Goal: Task Accomplishment & Management: Use online tool/utility

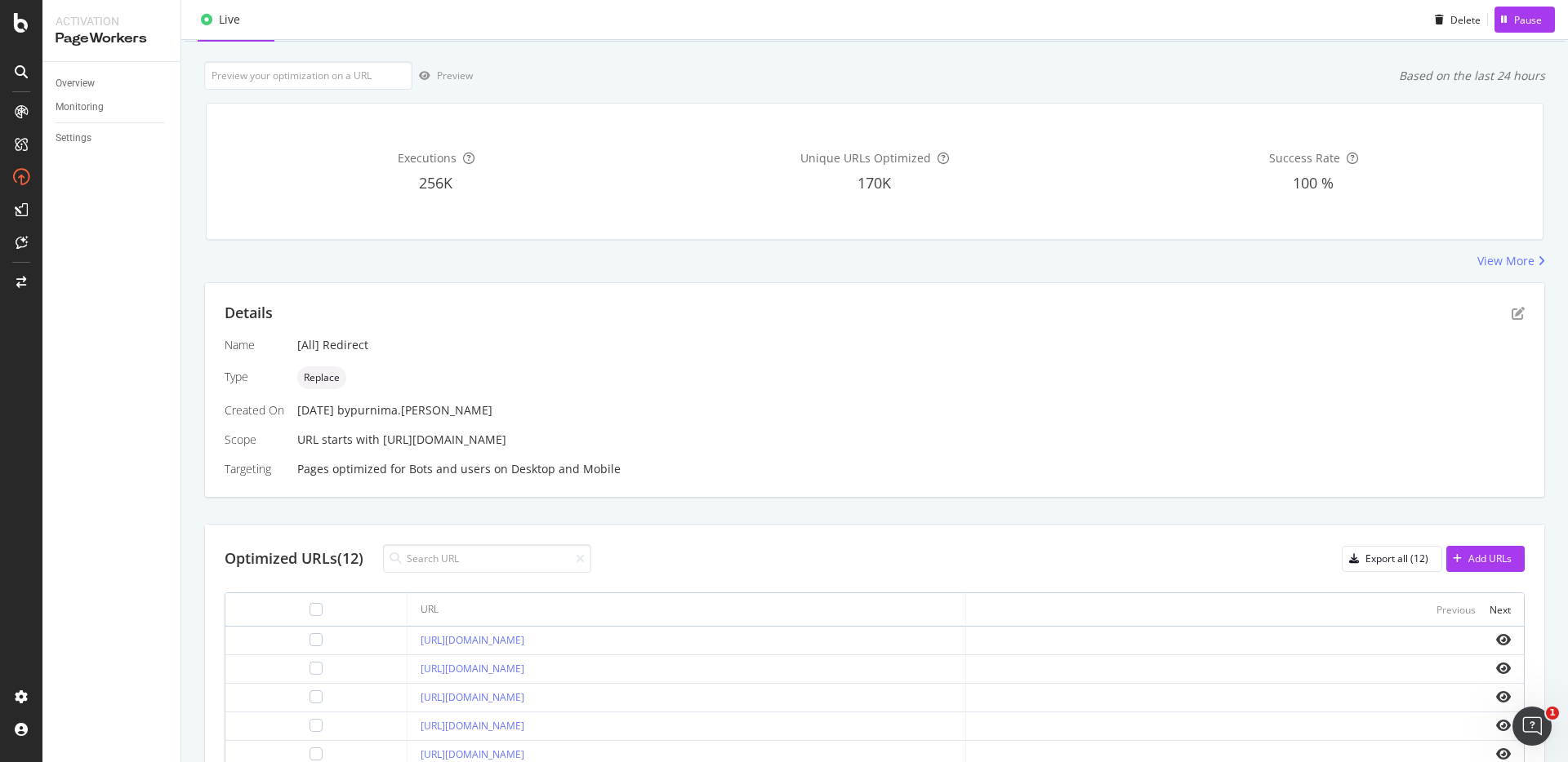
scroll to position [29, 0]
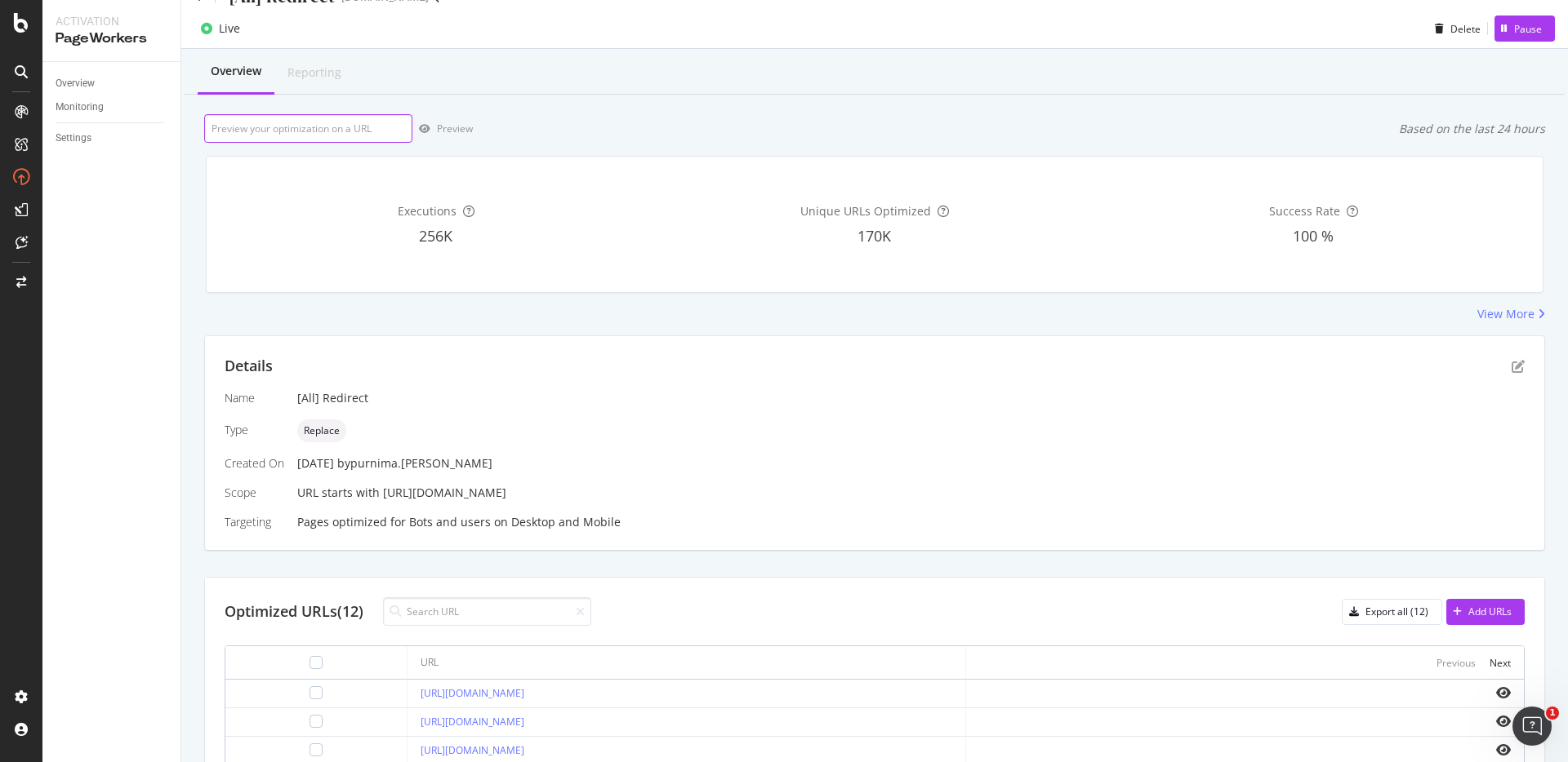
click at [384, 140] on input "url" at bounding box center [307, 128] width 208 height 29
paste input "[URL][DOMAIN_NAME]"
type input "[URL][DOMAIN_NAME]"
click at [437, 135] on div "Preview" at bounding box center [454, 129] width 36 height 14
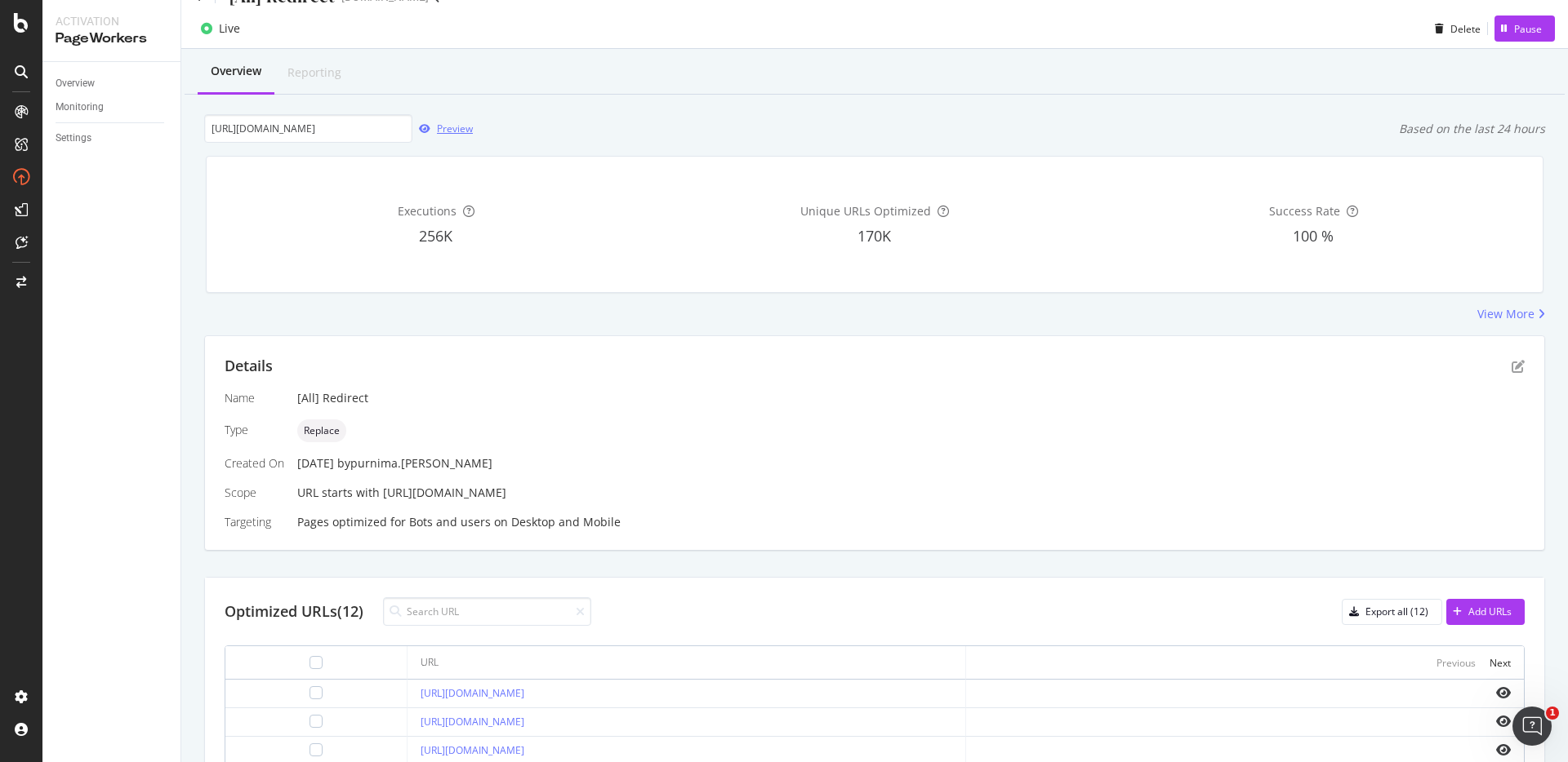
scroll to position [0, 0]
click at [372, 122] on input "[URL][DOMAIN_NAME]" at bounding box center [307, 128] width 208 height 29
type input "[URL][DOMAIN_NAME]"
click at [551, 101] on div "Overview Reporting Preview Based on the last 24 hours Executions 256K Unique UR…" at bounding box center [874, 618] width 1386 height 1138
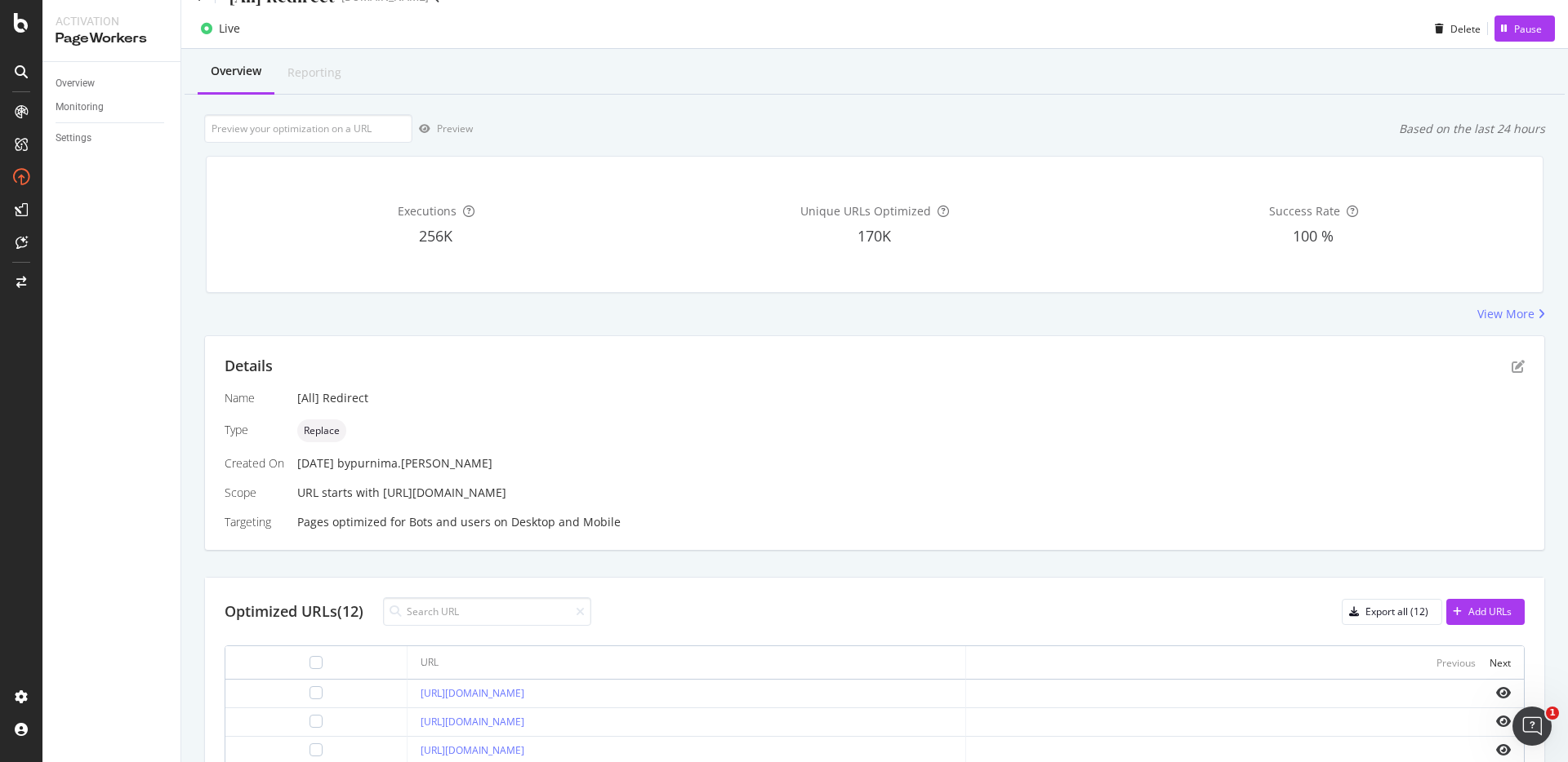
scroll to position [133, 0]
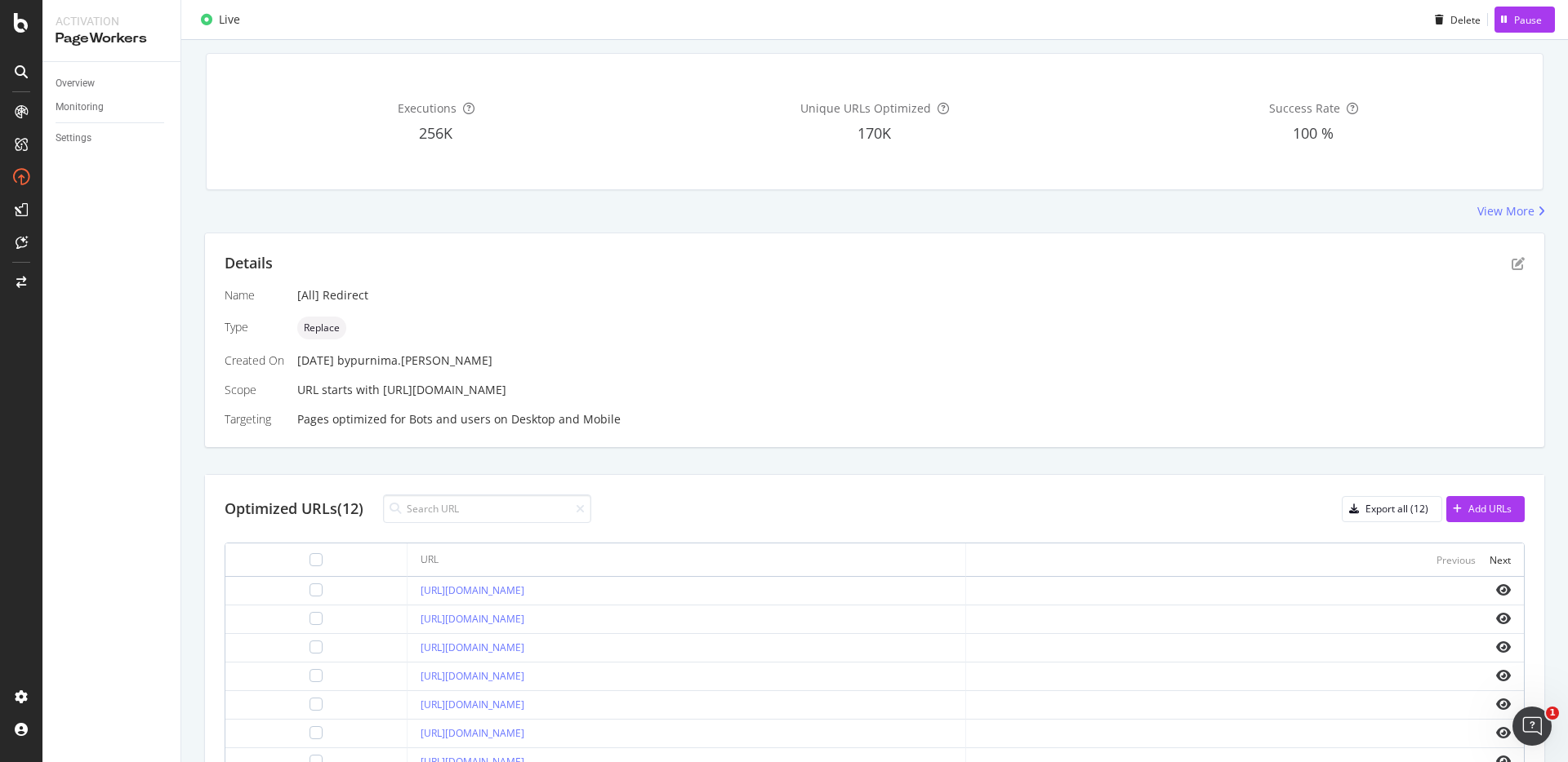
click at [556, 333] on div "Replace" at bounding box center [910, 328] width 1227 height 23
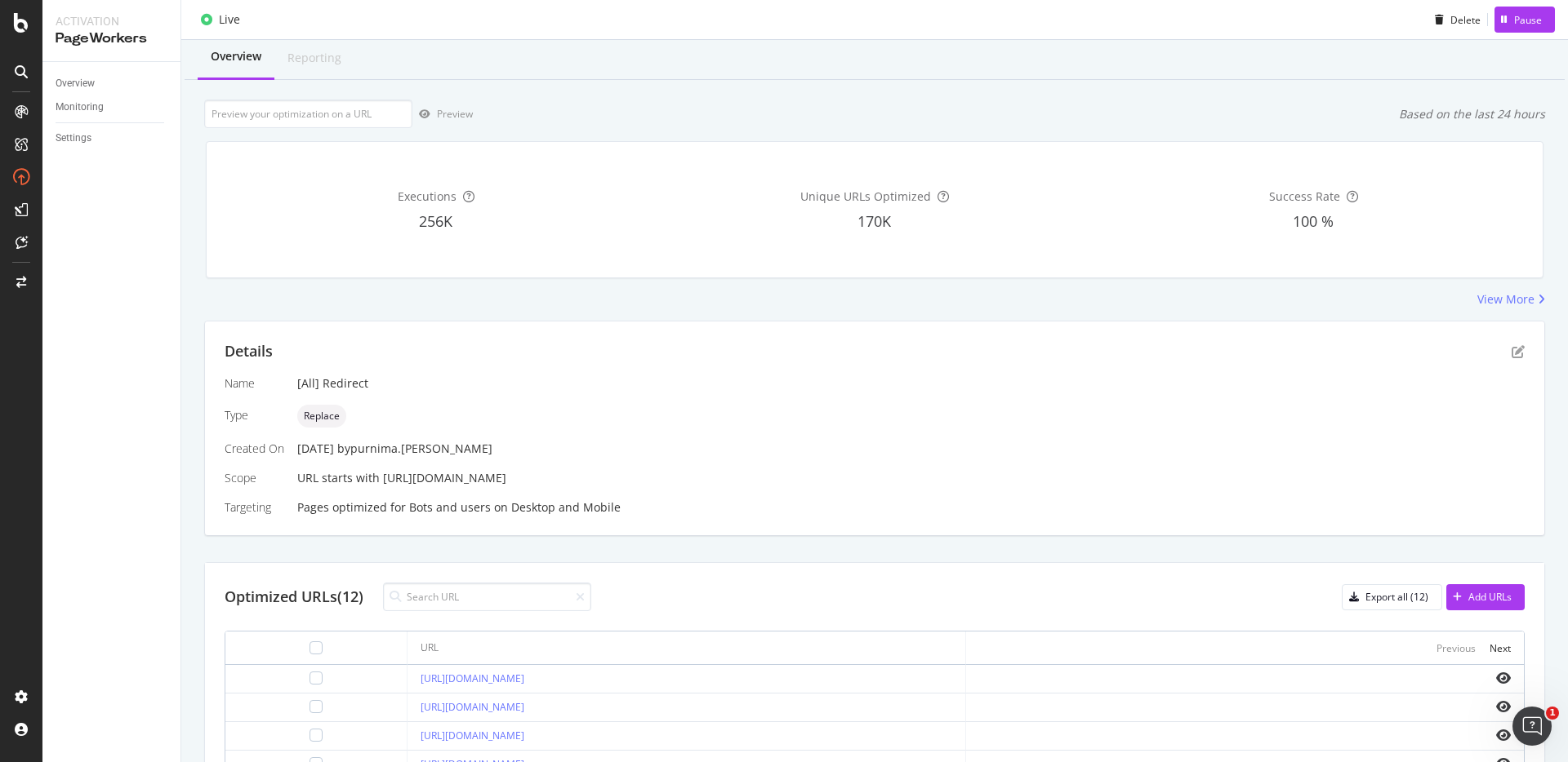
scroll to position [0, 0]
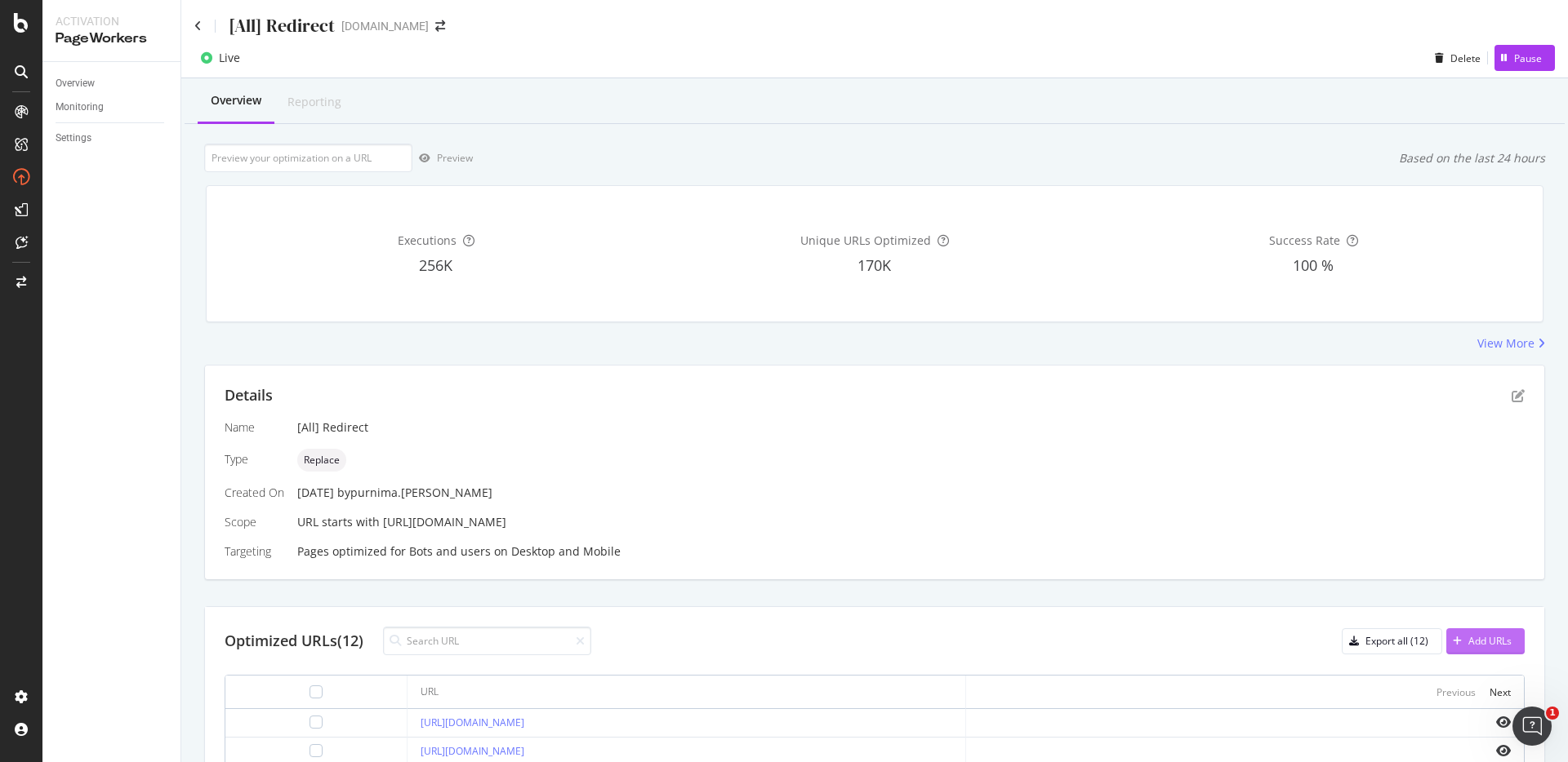
click at [1175, 557] on div "Add URLs" at bounding box center [1478, 642] width 65 height 25
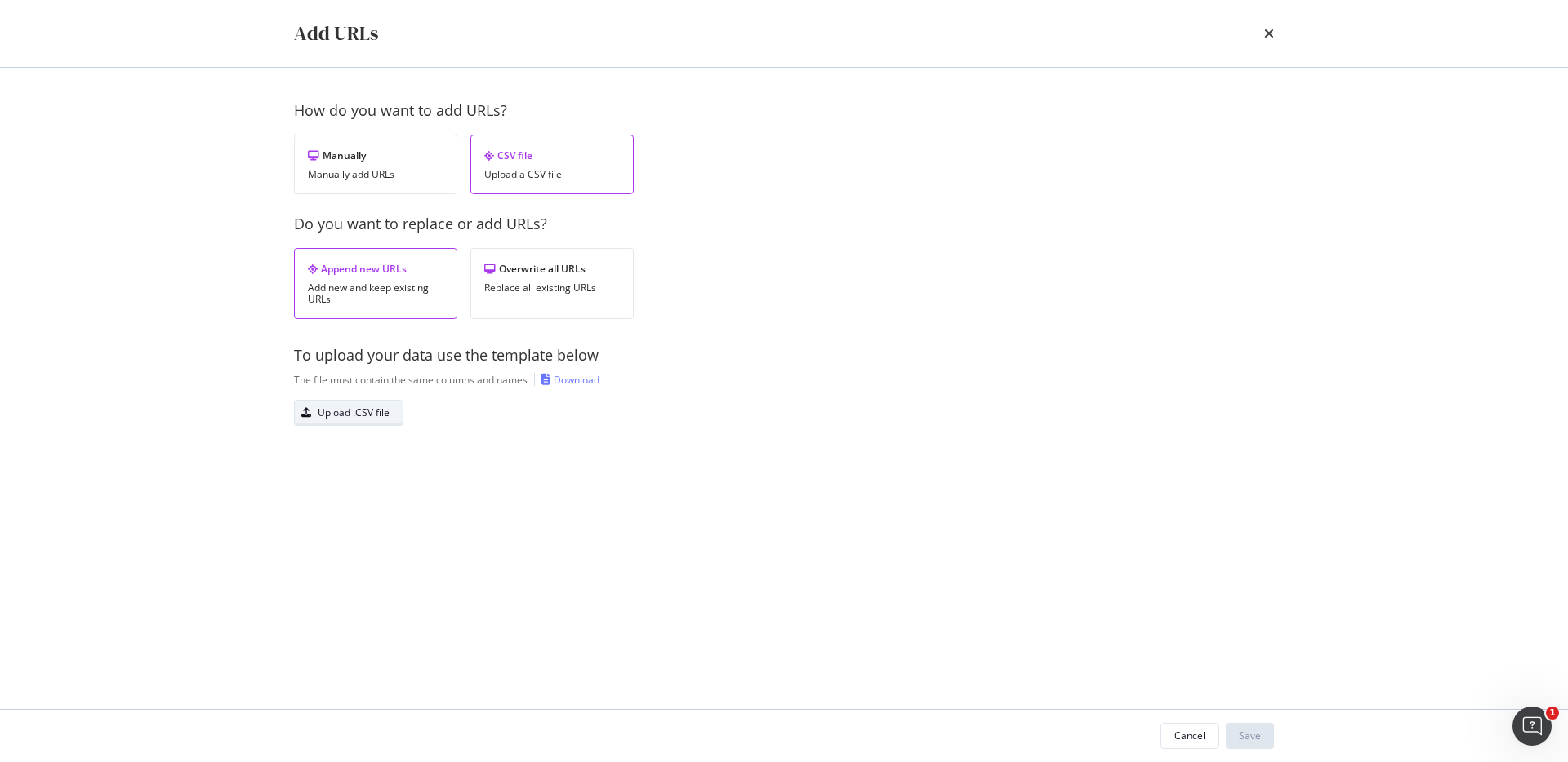
click at [346, 413] on div "Upload .CSV file" at bounding box center [354, 413] width 72 height 14
click at [1175, 557] on button "Save" at bounding box center [1249, 737] width 48 height 26
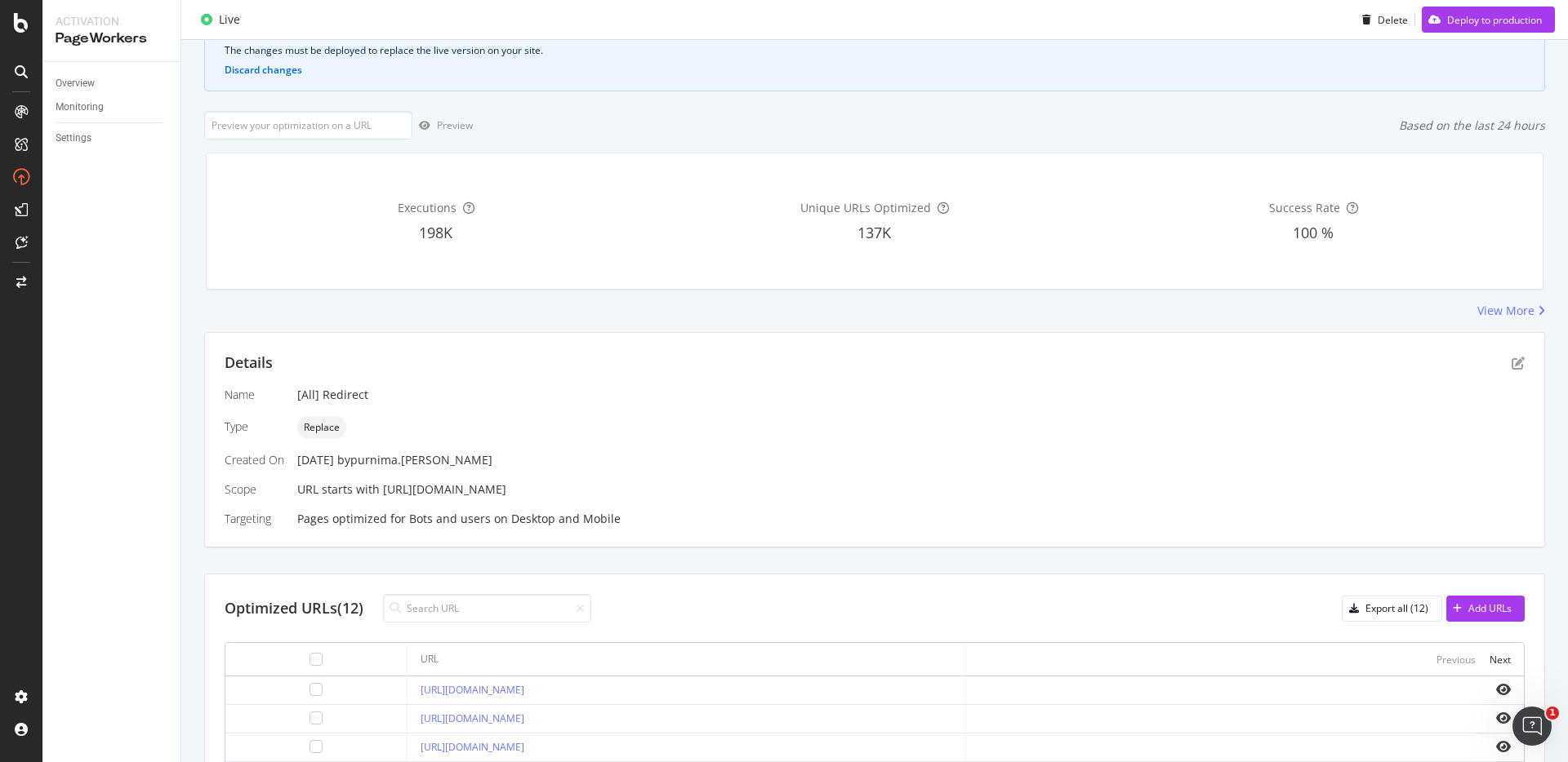
scroll to position [60, 0]
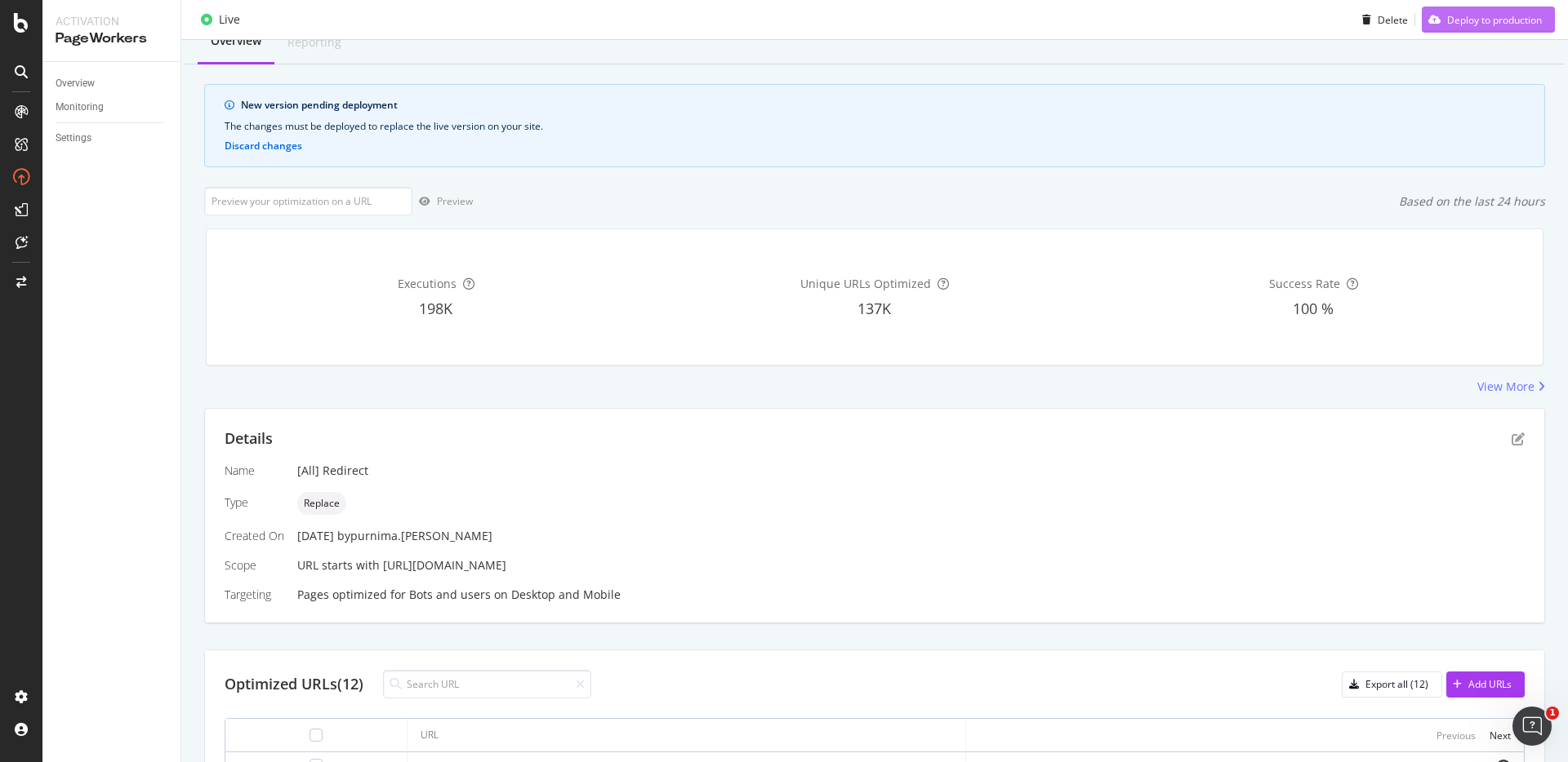
click at [1175, 27] on div "Deploy to production" at bounding box center [1481, 19] width 120 height 25
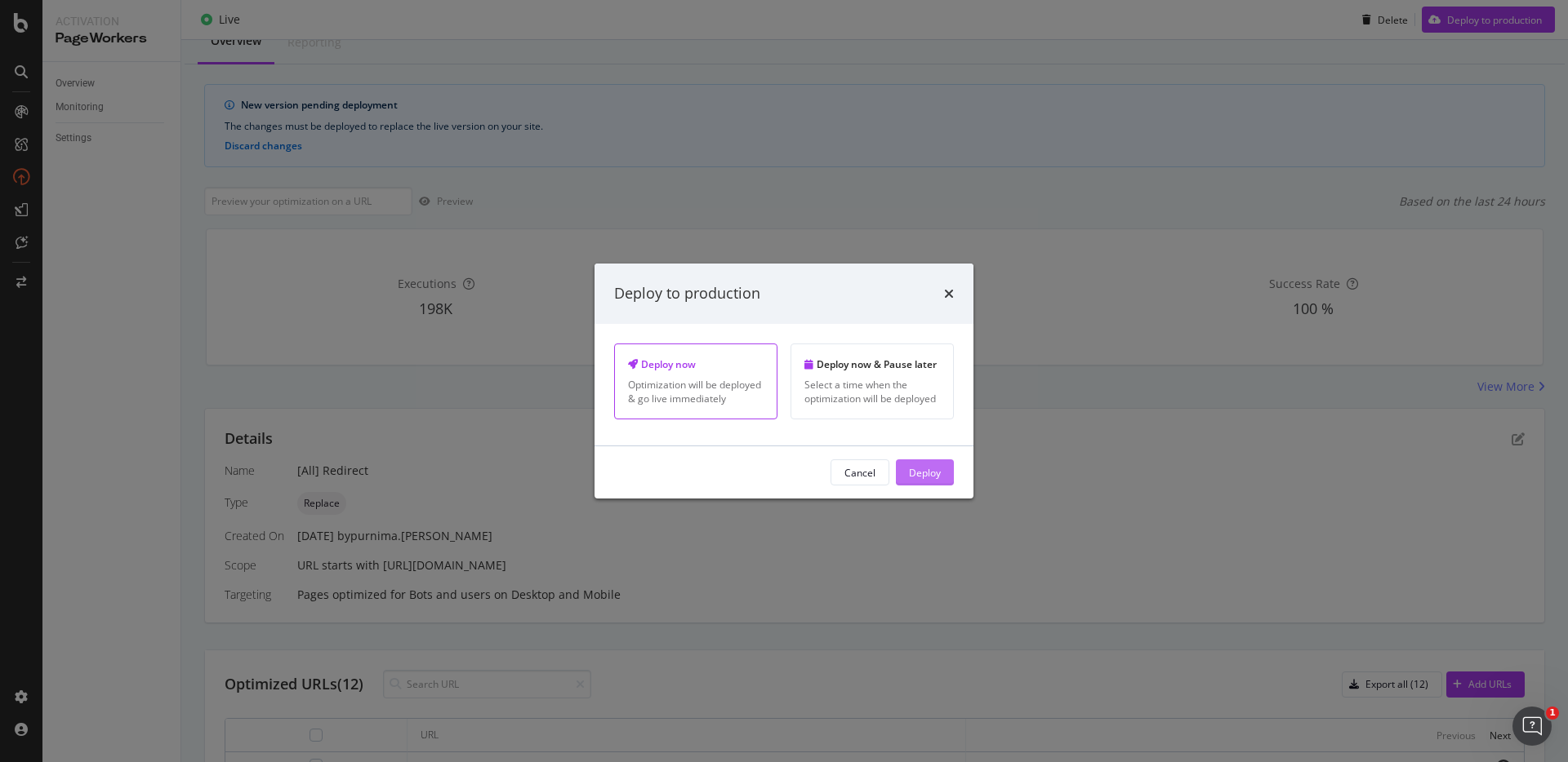
click at [937, 465] on div "Deploy" at bounding box center [925, 472] width 32 height 14
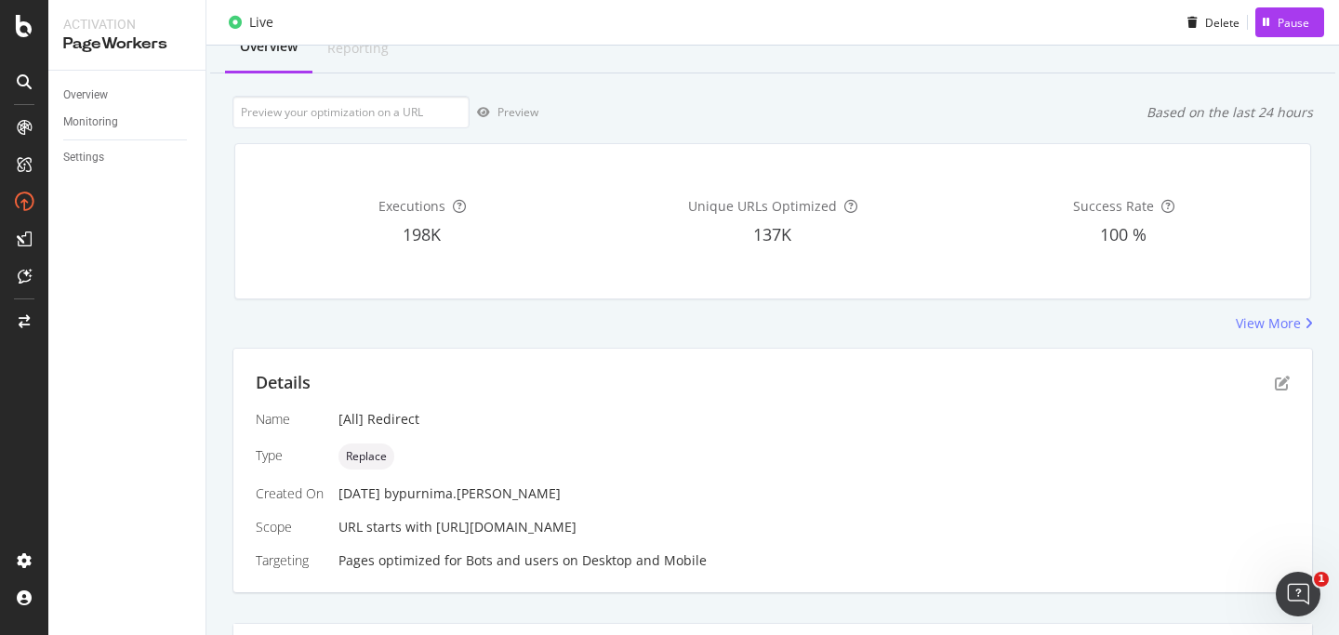
click at [678, 97] on div "Preview Based on the last 24 hours" at bounding box center [772, 112] width 1080 height 33
